Goal: Task Accomplishment & Management: Use online tool/utility

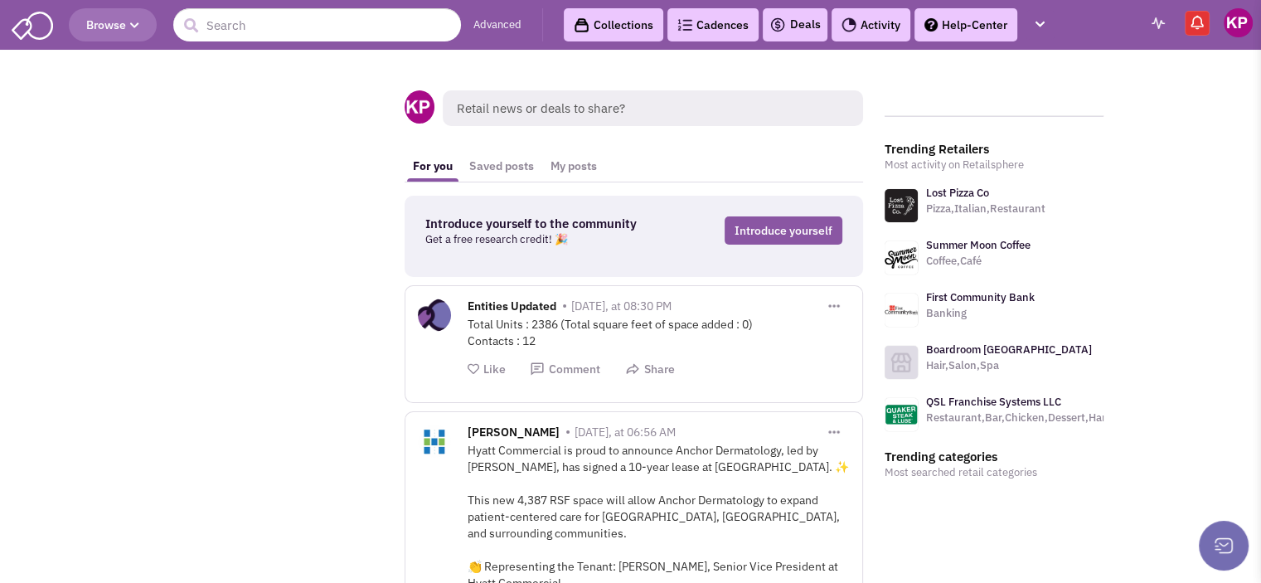
click at [809, 25] on link "Deals" at bounding box center [794, 25] width 51 height 20
click at [859, 26] on link "Activity" at bounding box center [871, 24] width 79 height 33
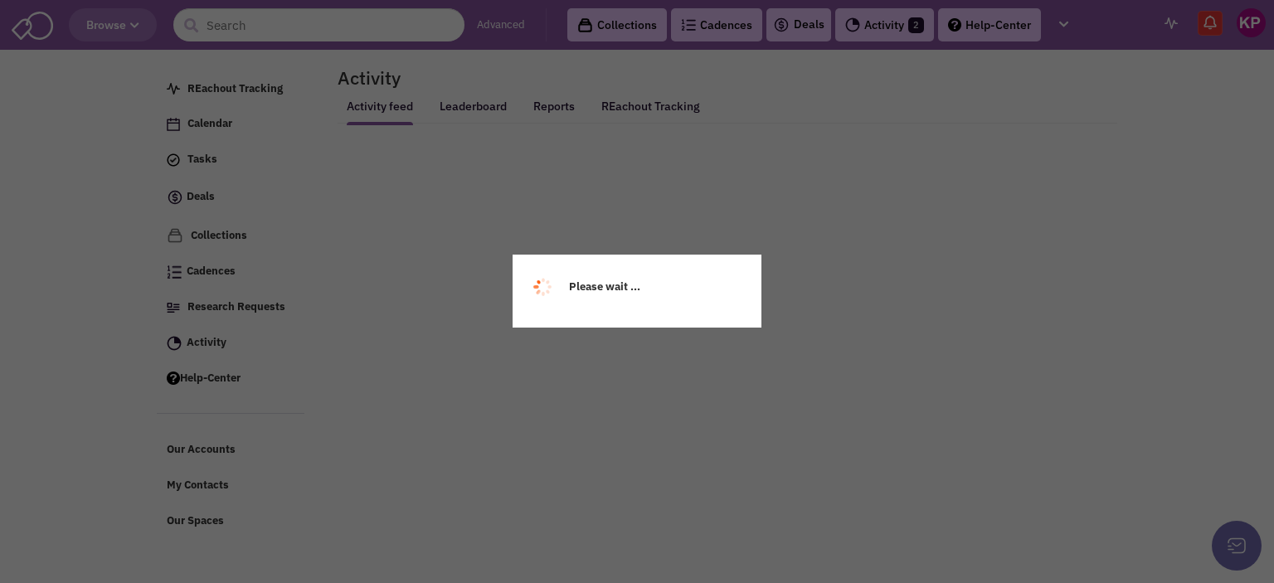
select select
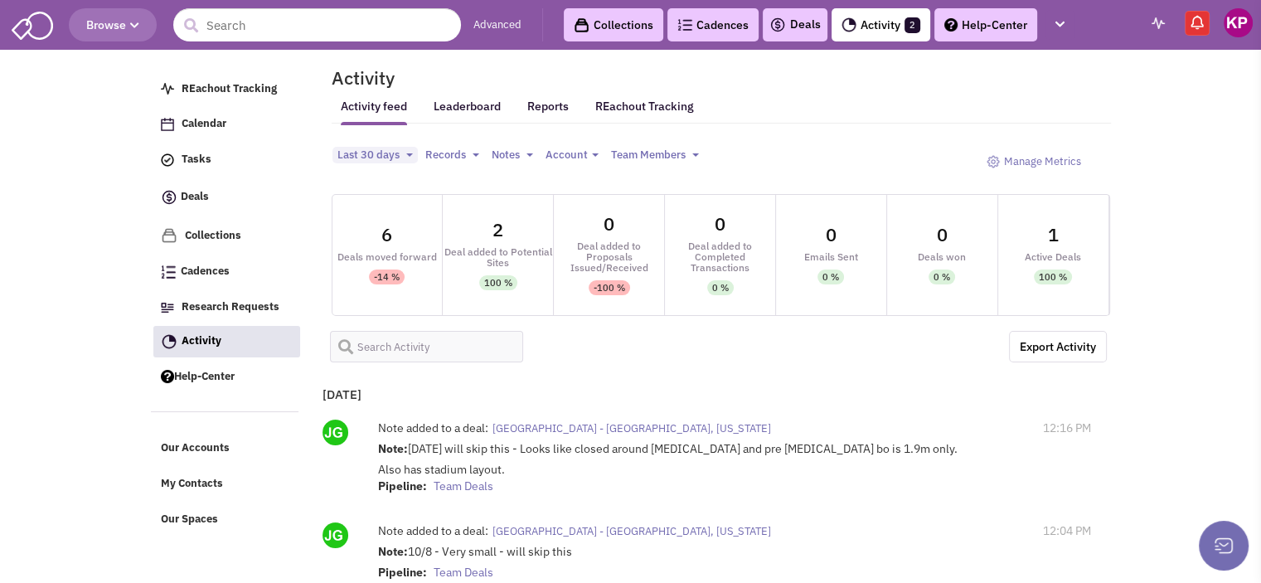
select select
click at [1235, 32] on img at bounding box center [1238, 22] width 29 height 29
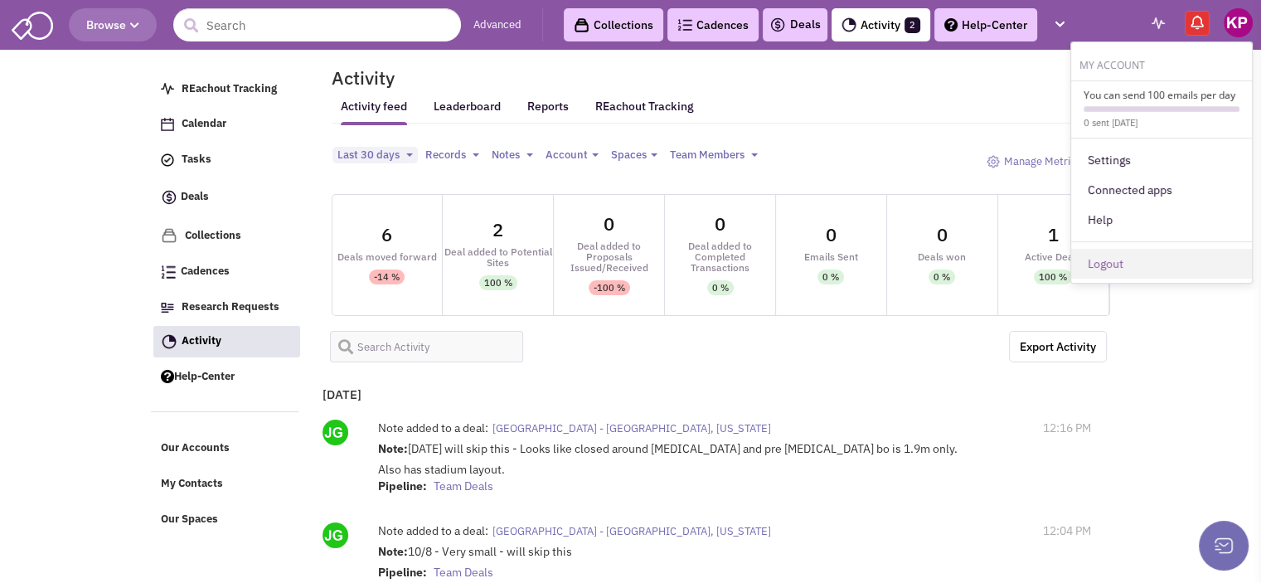
click at [1104, 272] on link "Logout" at bounding box center [1161, 264] width 181 height 30
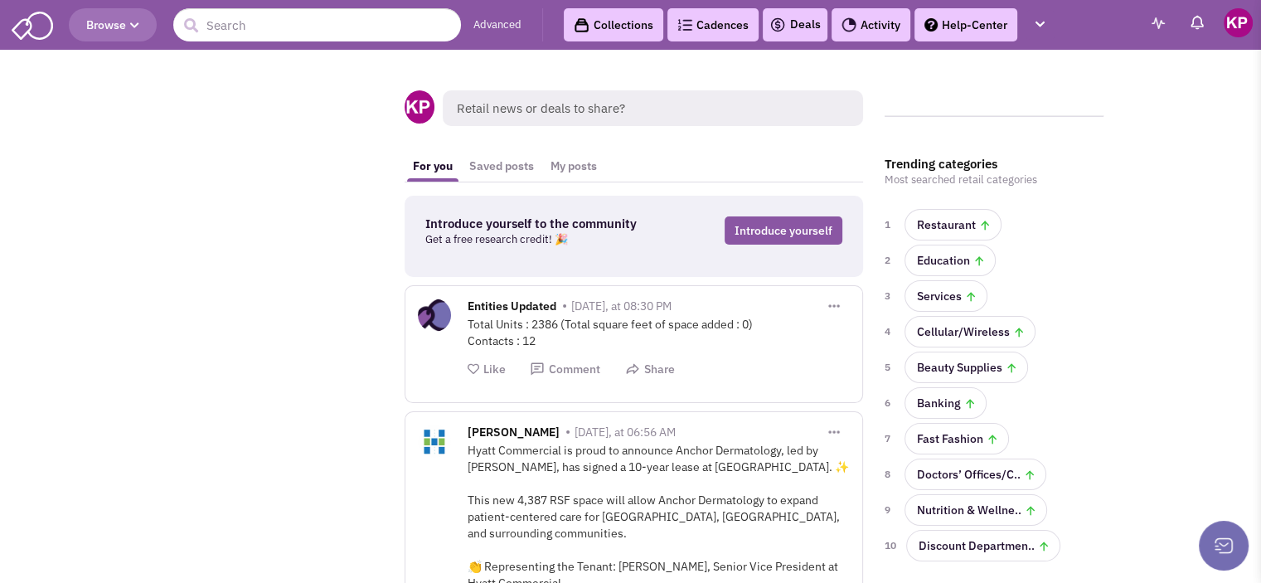
click at [850, 22] on img at bounding box center [849, 24] width 15 height 15
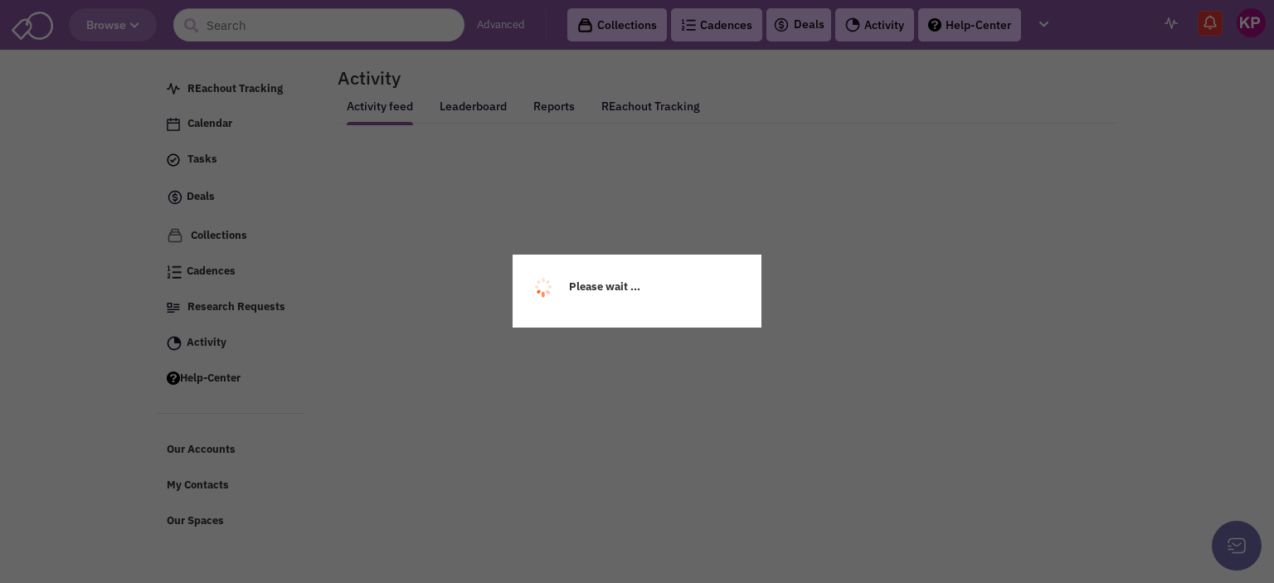
select select
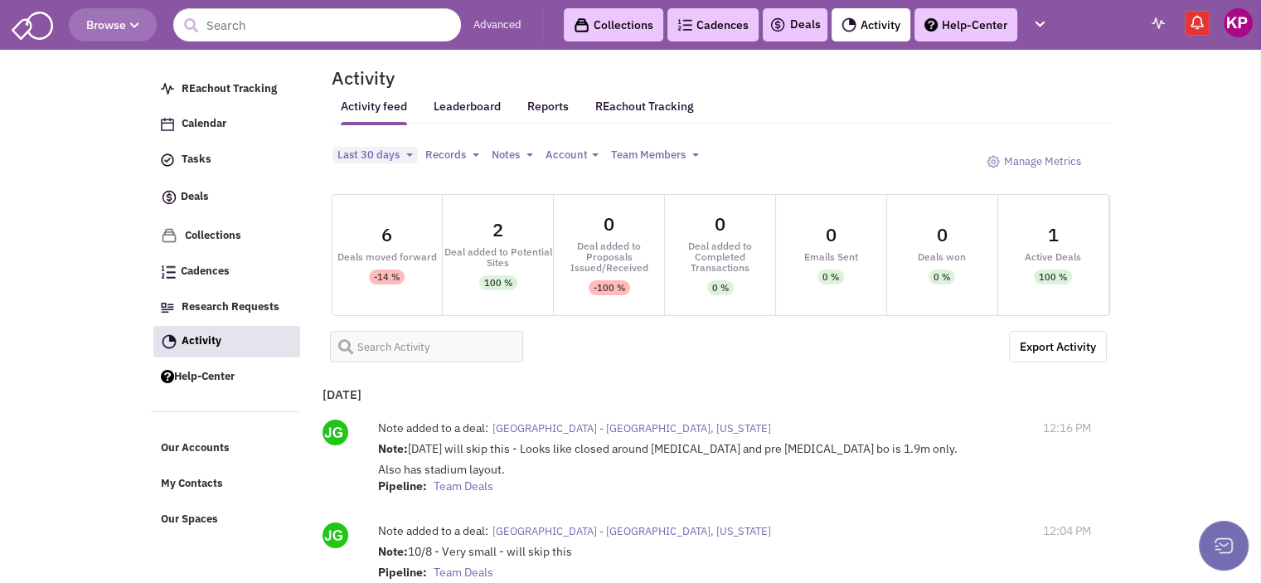
select select
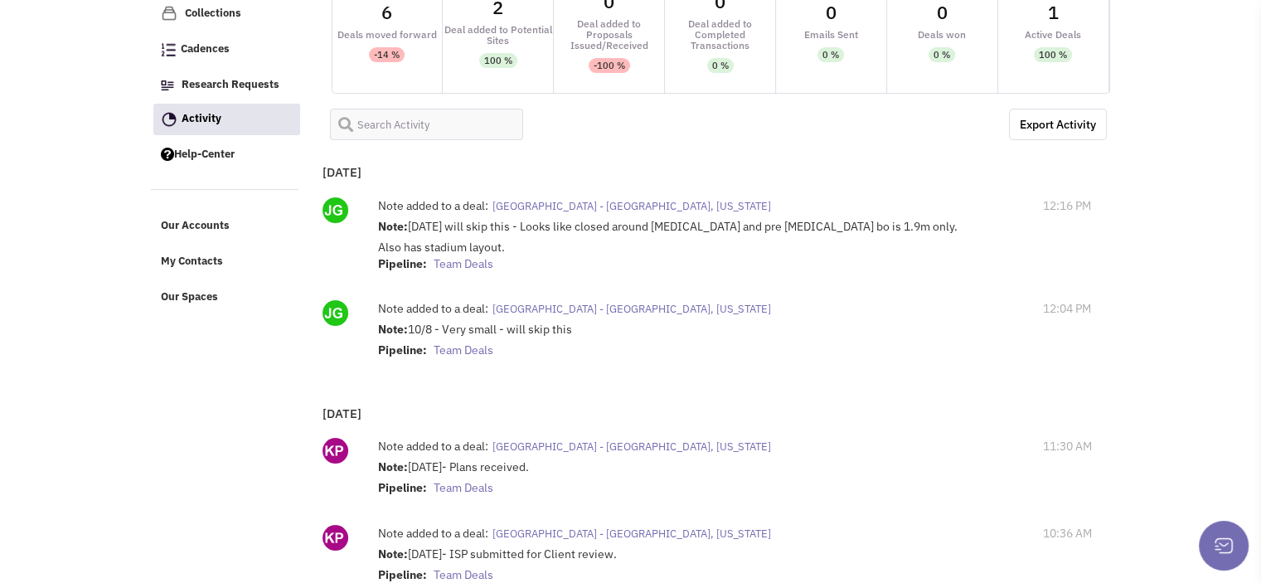
scroll to position [224, 0]
